Goal: Task Accomplishment & Management: Manage account settings

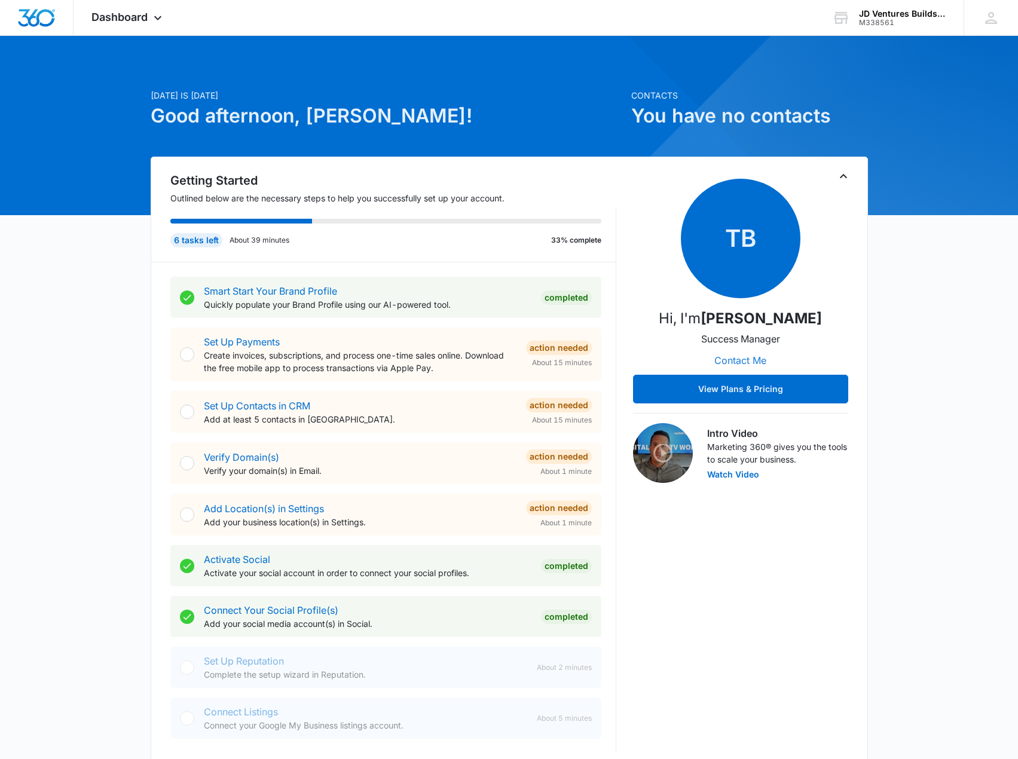
click at [737, 358] on button "Contact Me" at bounding box center [741, 360] width 76 height 29
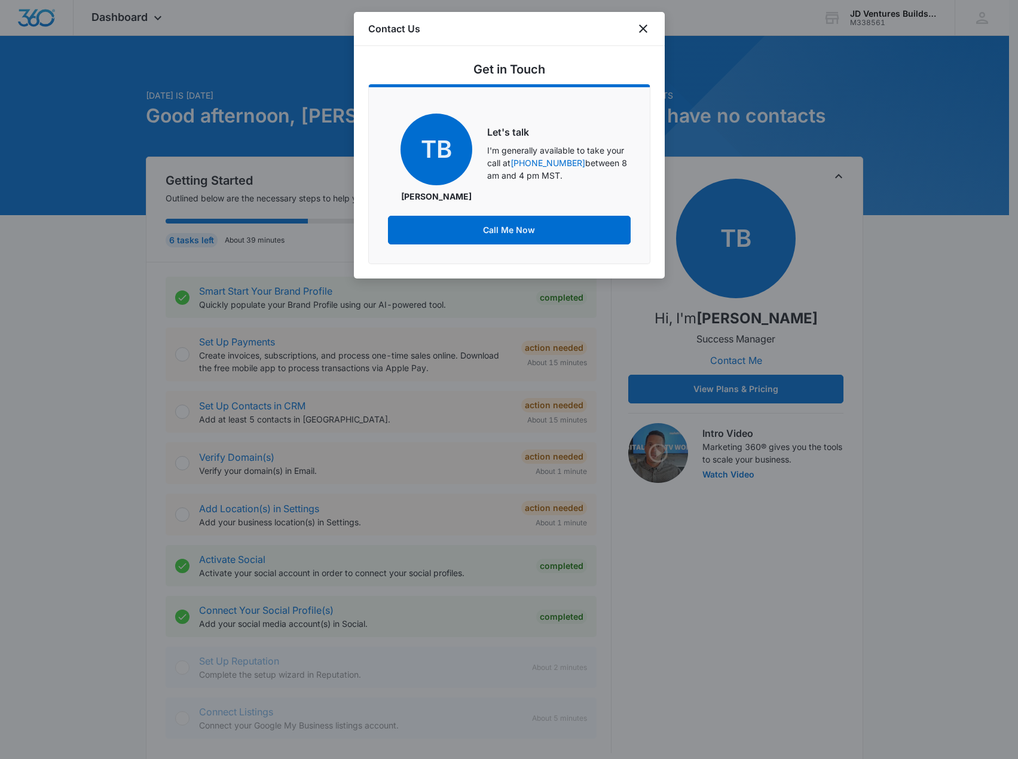
click at [784, 273] on div at bounding box center [509, 379] width 1018 height 759
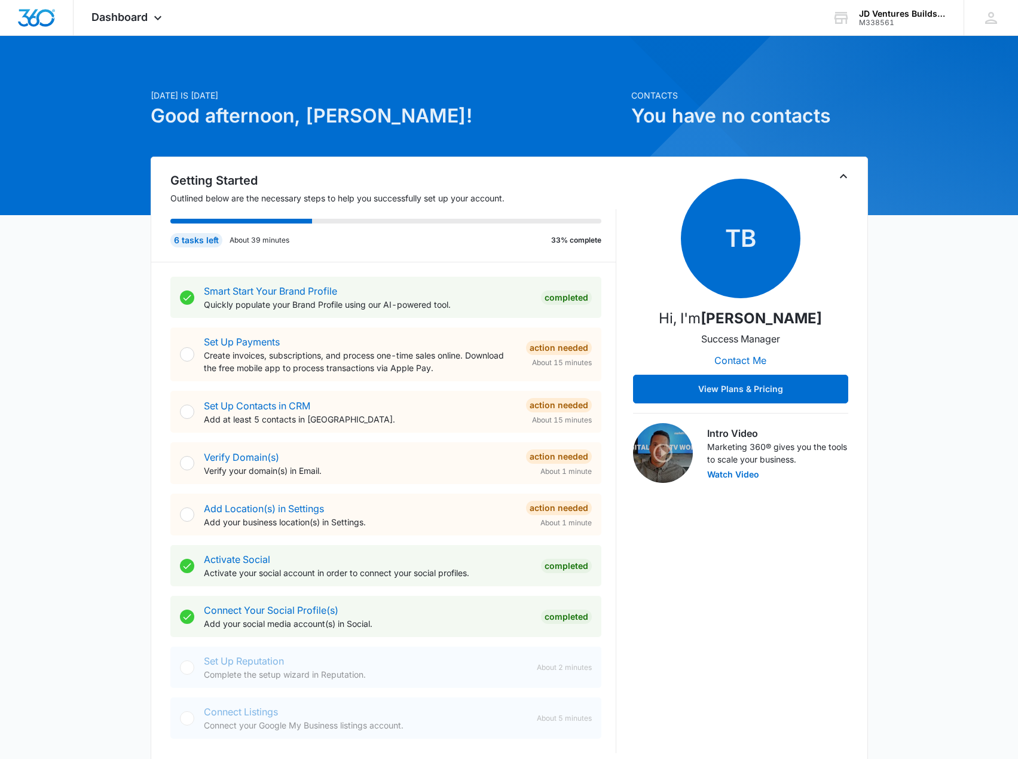
click at [648, 88] on div "[DATE] is [DATE] Good afternoon, [PERSON_NAME]! Contacts You have no contacts G…" at bounding box center [509, 724] width 1018 height 1347
click at [768, 389] on button "View Plans & Pricing" at bounding box center [740, 389] width 215 height 29
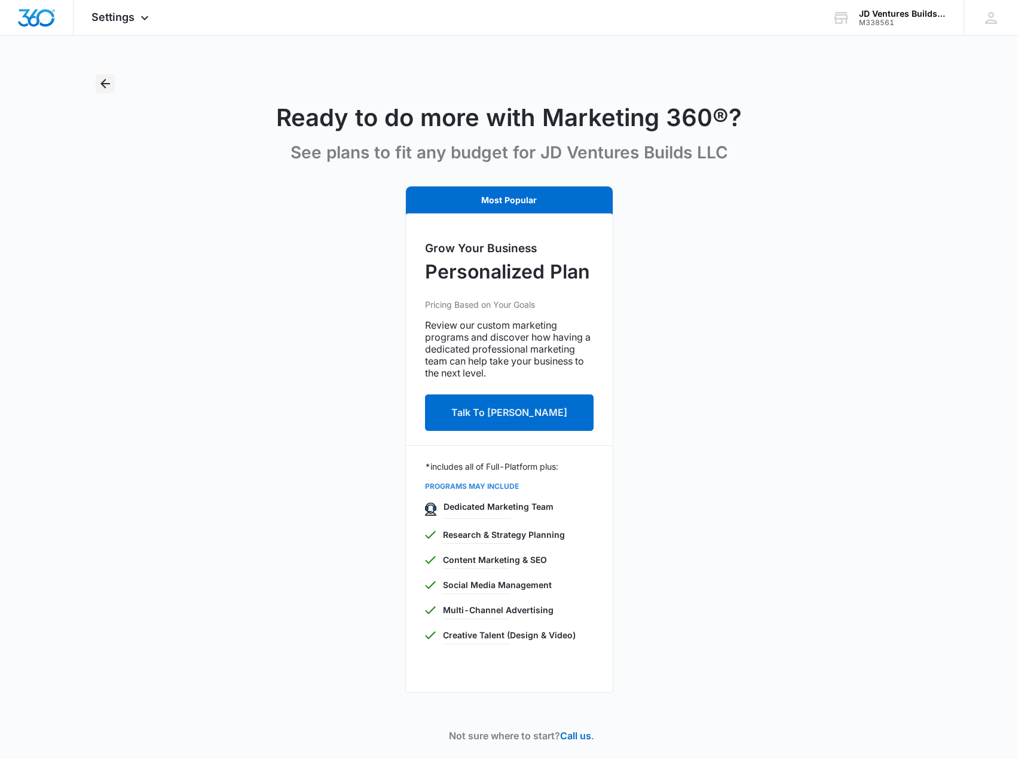
click at [100, 76] on button "Back" at bounding box center [105, 83] width 19 height 19
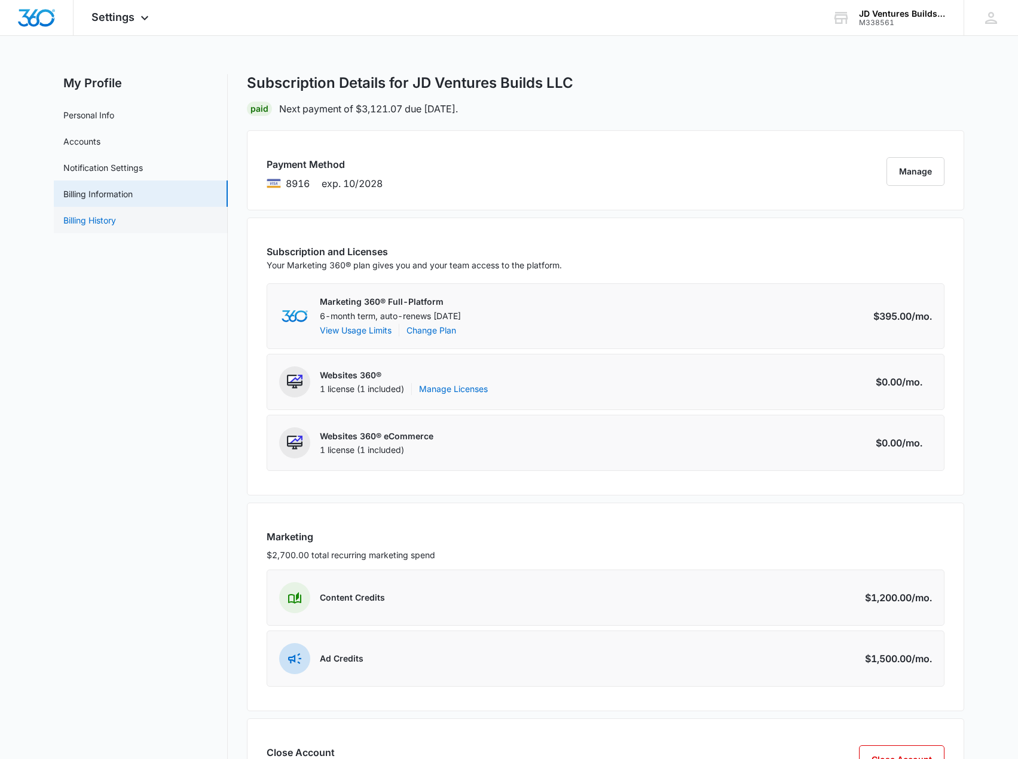
click at [116, 220] on link "Billing History" at bounding box center [89, 220] width 53 height 13
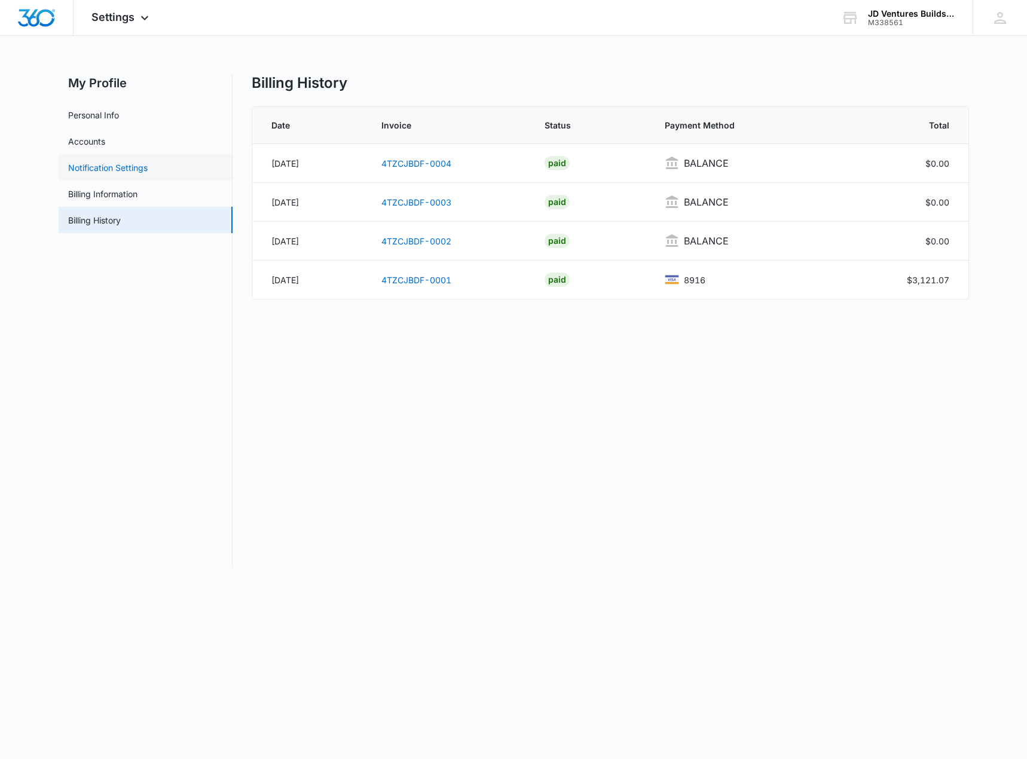
click at [141, 168] on link "Notification Settings" at bounding box center [108, 167] width 80 height 13
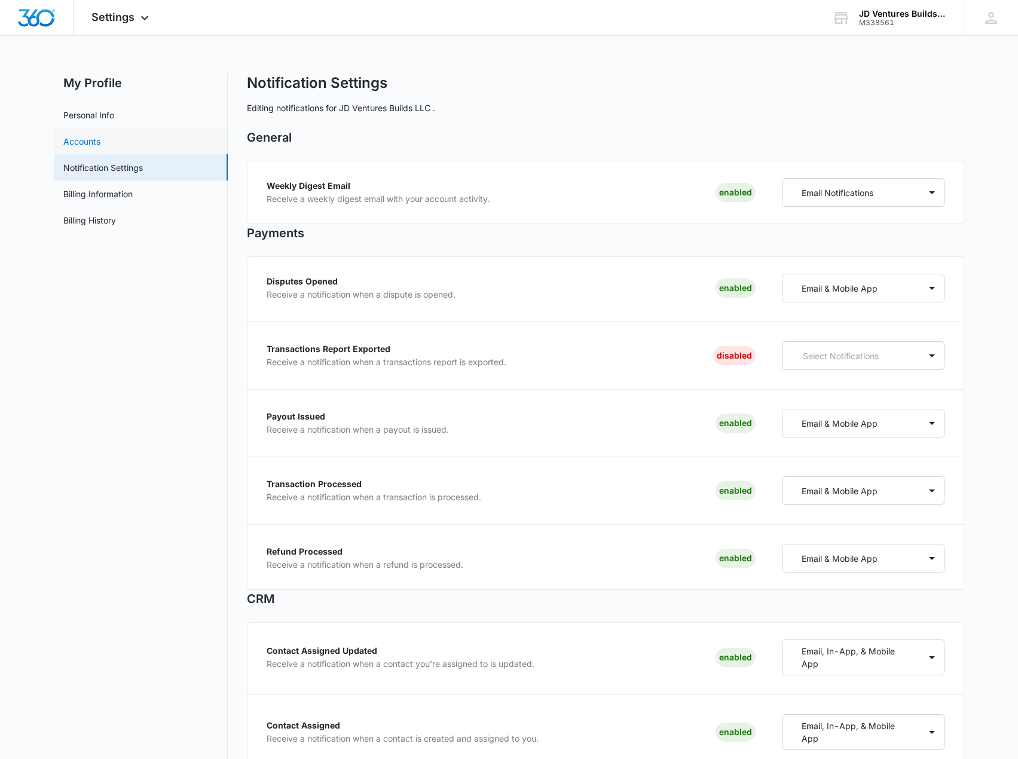
click at [100, 135] on link "Accounts" at bounding box center [81, 141] width 37 height 13
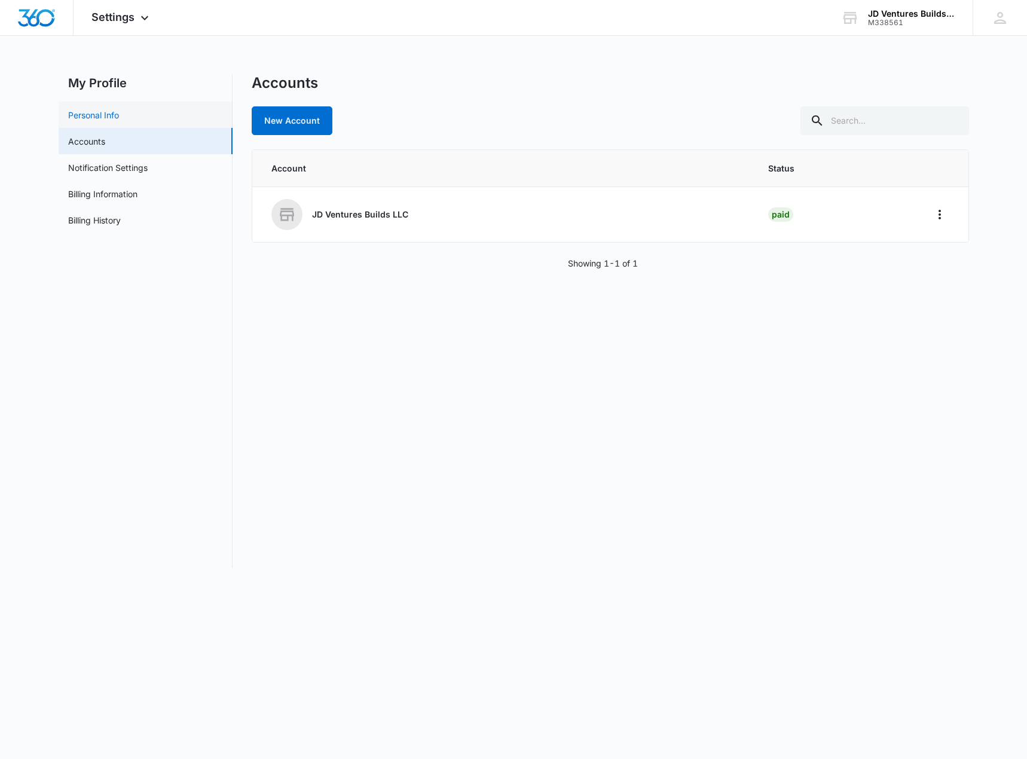
click at [119, 111] on link "Personal Info" at bounding box center [93, 115] width 51 height 13
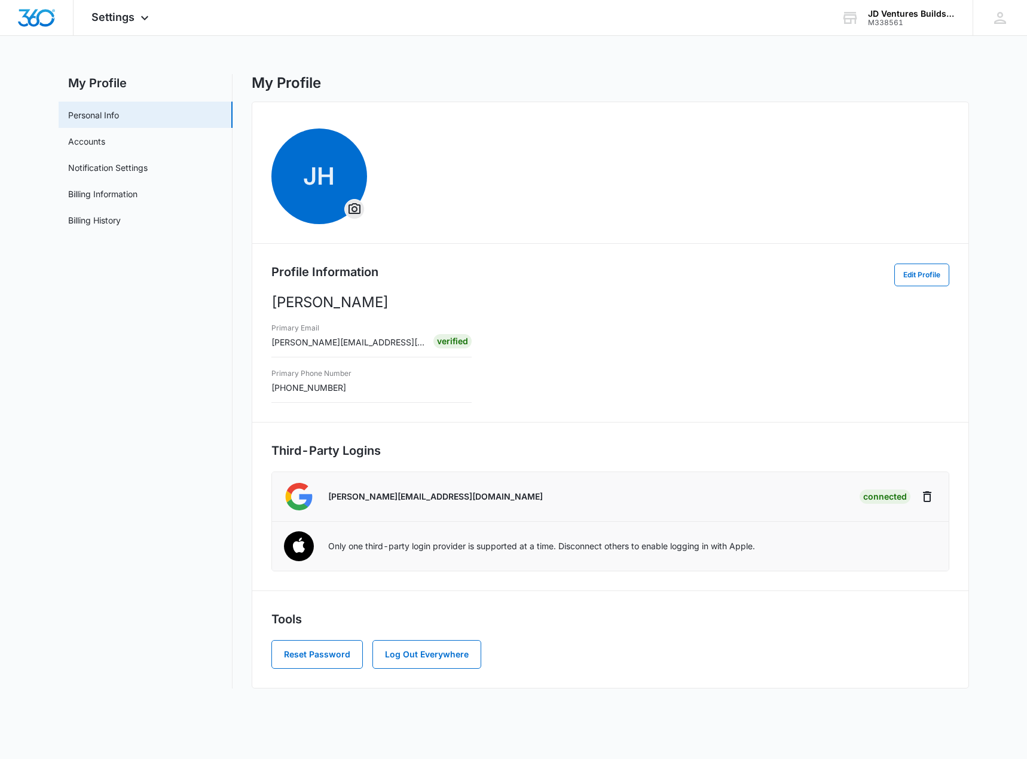
click at [338, 391] on div "Primary Phone Number [PHONE_NUMBER]" at bounding box center [312, 380] width 80 height 28
click at [337, 391] on div "Primary Phone Number [PHONE_NUMBER]" at bounding box center [312, 380] width 80 height 28
click at [336, 390] on div "Primary Phone Number [PHONE_NUMBER]" at bounding box center [312, 380] width 80 height 28
drag, startPoint x: 333, startPoint y: 389, endPoint x: 325, endPoint y: 389, distance: 7.8
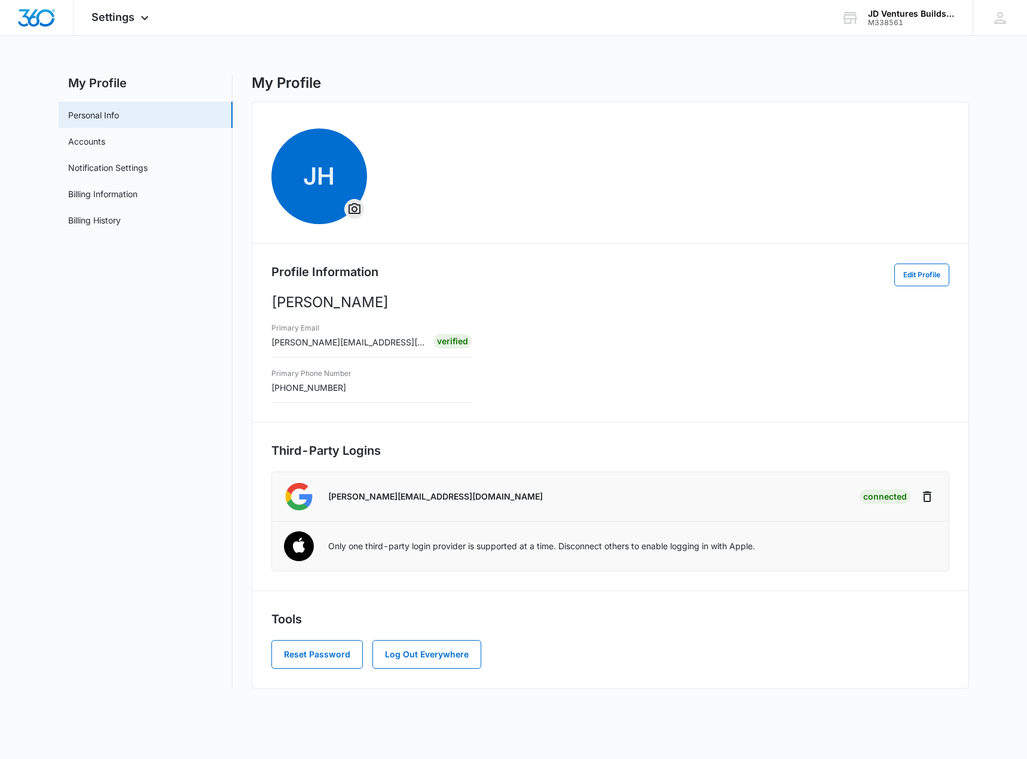
click at [327, 389] on div "Primary Phone Number [PHONE_NUMBER]" at bounding box center [312, 380] width 80 height 28
click at [273, 391] on div "Primary Phone Number [PHONE_NUMBER]" at bounding box center [312, 380] width 80 height 28
click at [144, 396] on nav "My Profile Personal Info Accounts Notification Settings Billing Information Bil…" at bounding box center [146, 381] width 174 height 615
click at [108, 17] on span "Settings" at bounding box center [112, 17] width 43 height 13
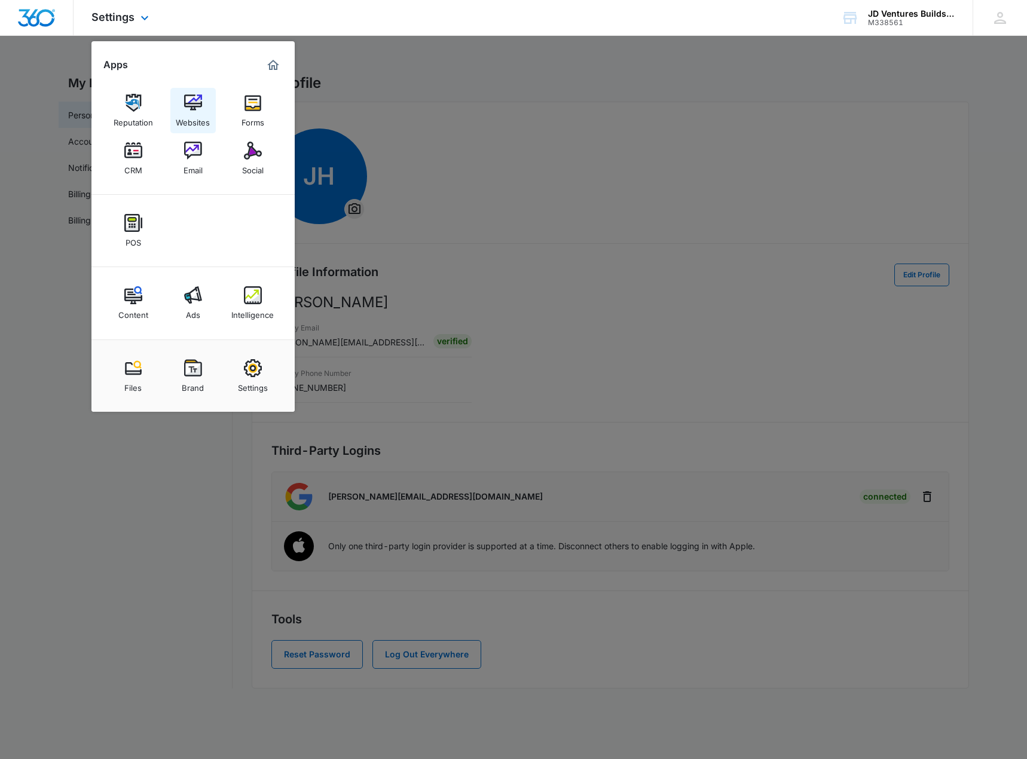
click at [190, 105] on img at bounding box center [193, 103] width 18 height 18
